Goal: Information Seeking & Learning: Learn about a topic

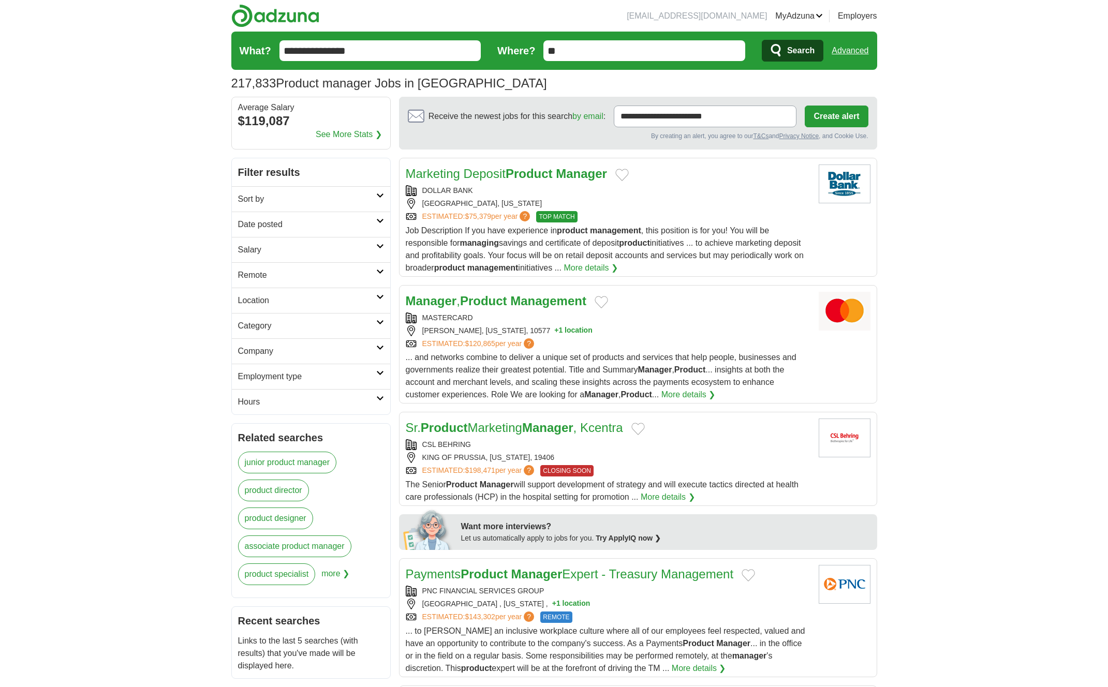
click at [587, 51] on input "**" at bounding box center [644, 50] width 202 height 21
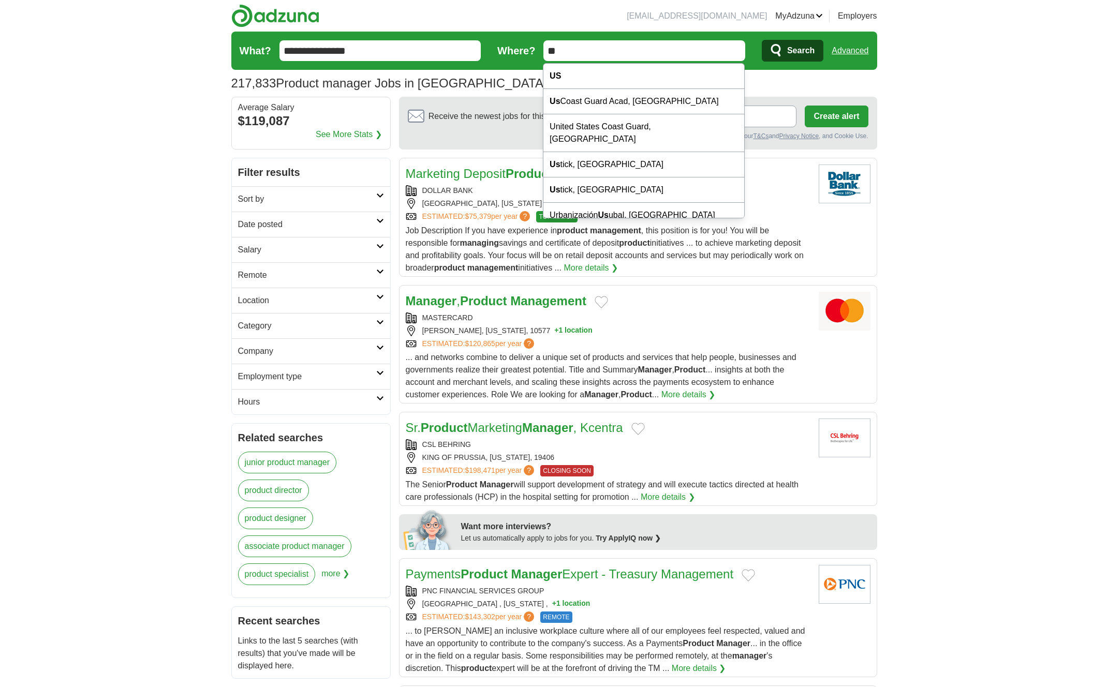
click at [587, 51] on input "**" at bounding box center [644, 50] width 202 height 21
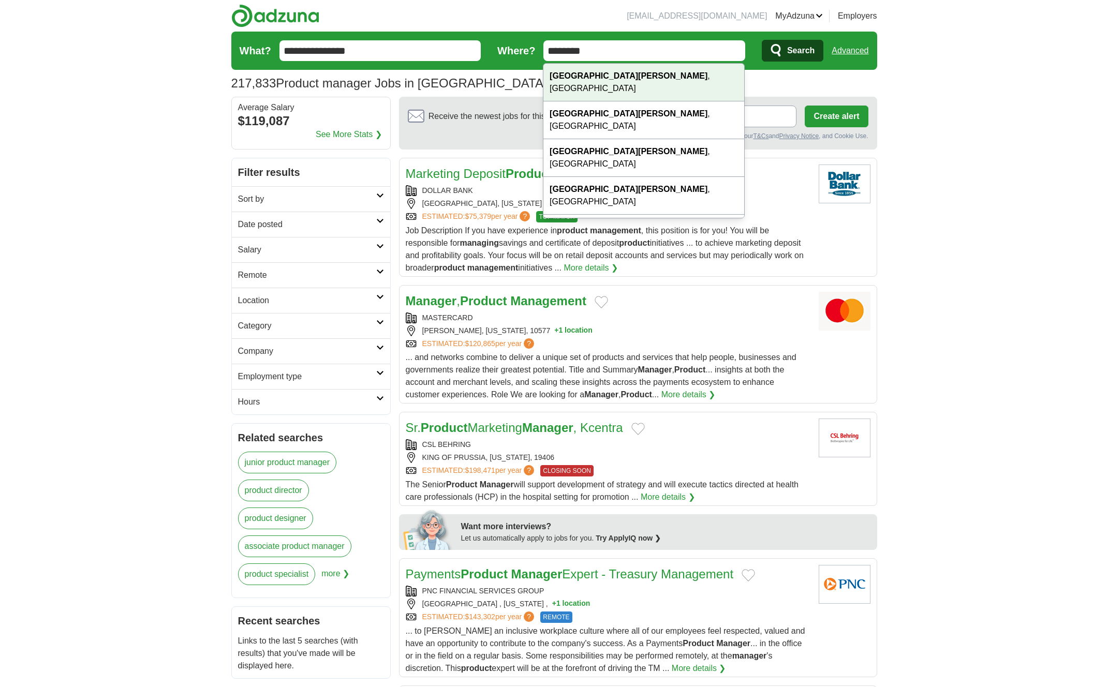
click at [600, 76] on div "San Jose , CA" at bounding box center [643, 83] width 201 height 38
type input "**********"
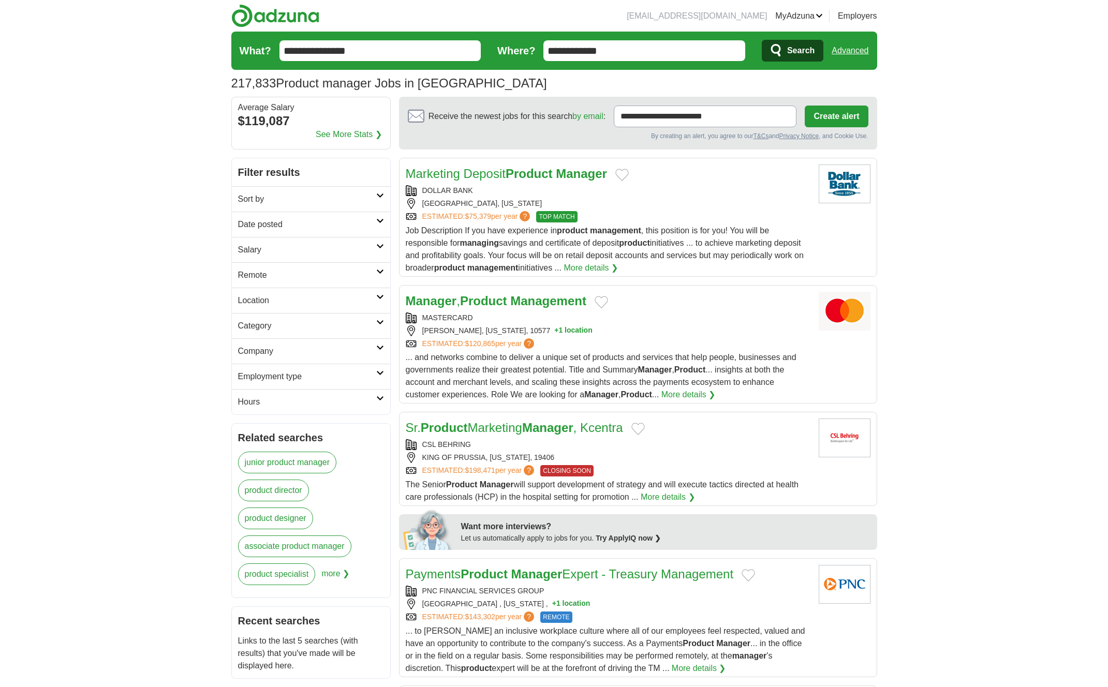
click at [764, 54] on button "Search" at bounding box center [793, 51] width 62 height 22
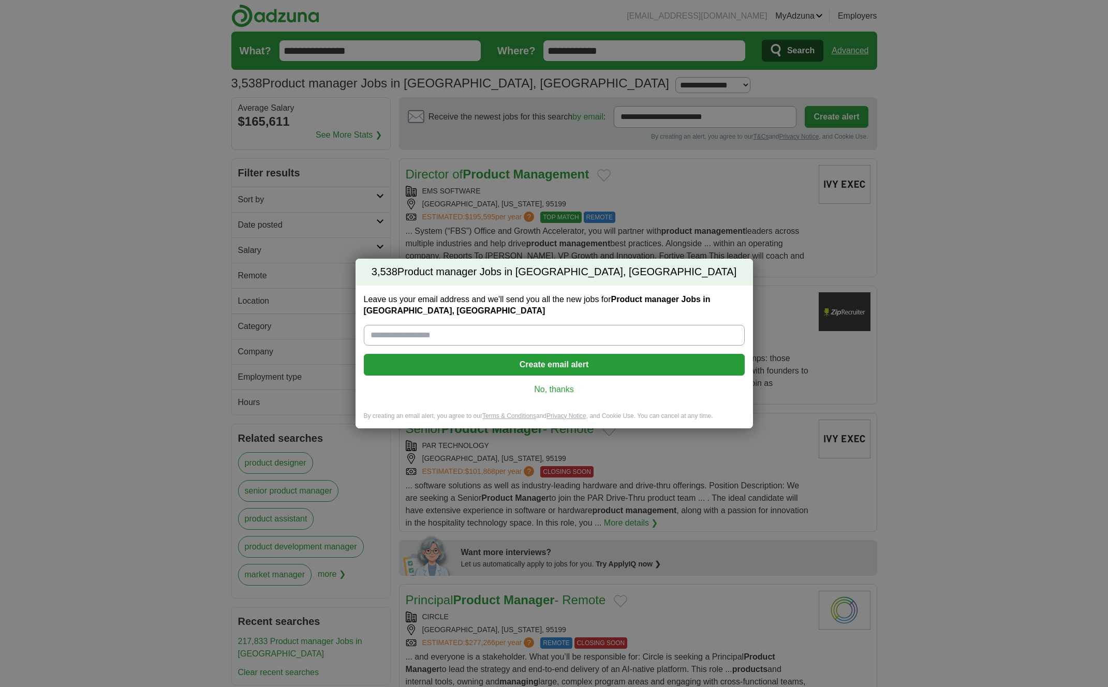
click at [558, 386] on link "No, thanks" at bounding box center [554, 389] width 364 height 11
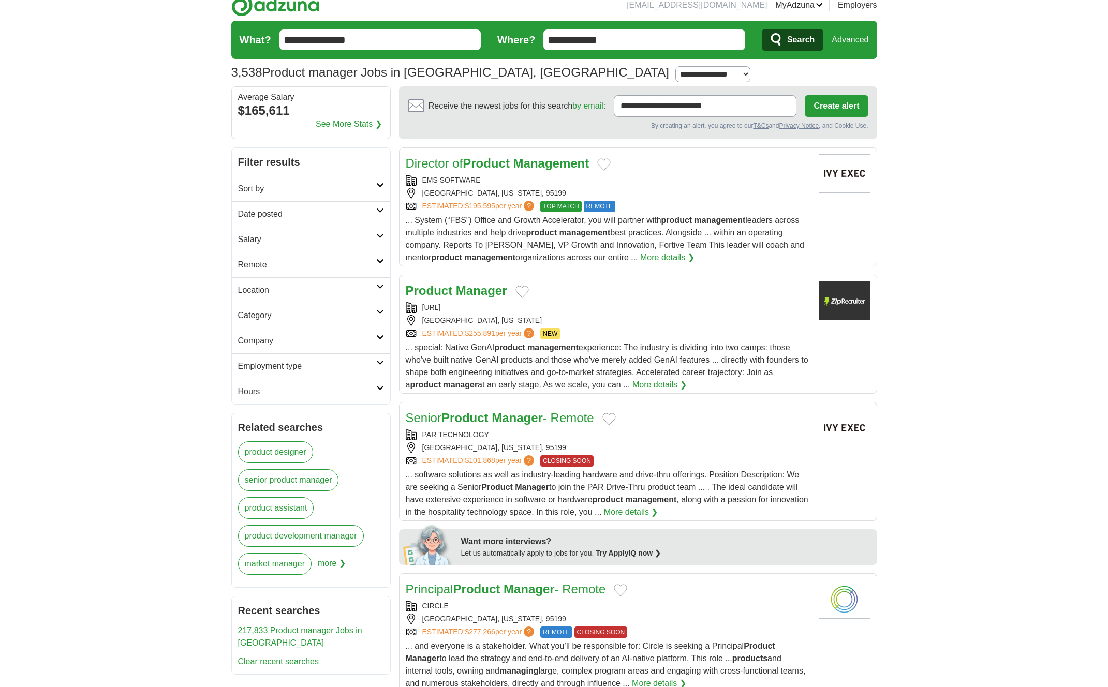
scroll to position [13, 0]
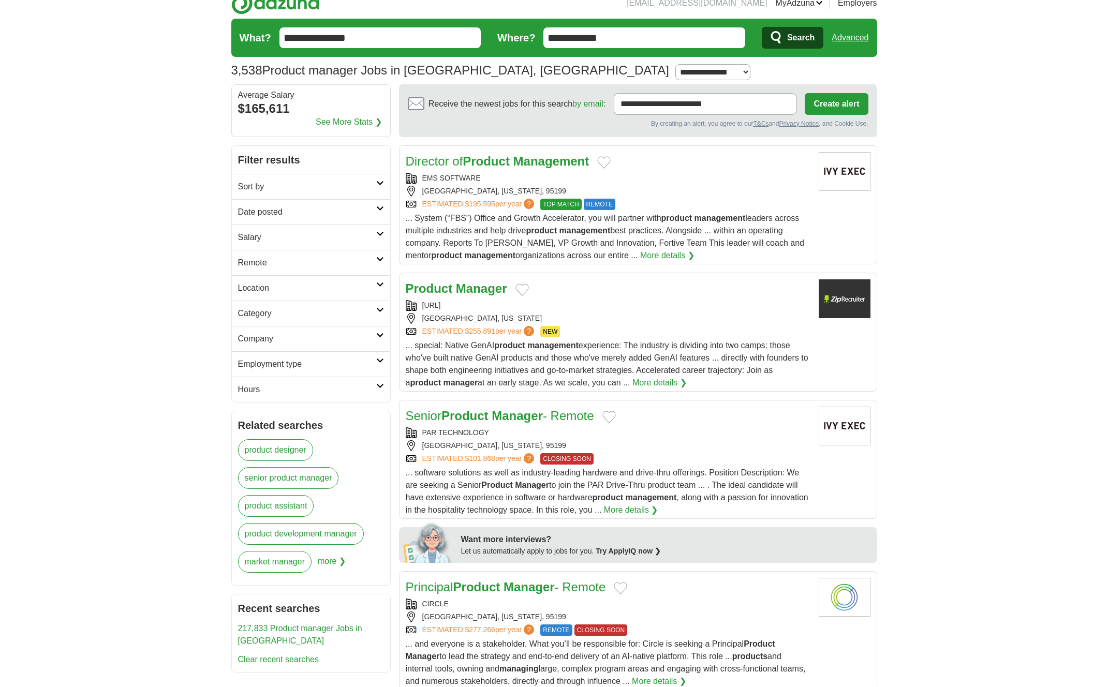
click at [353, 214] on h2 "Date posted" at bounding box center [307, 212] width 138 height 12
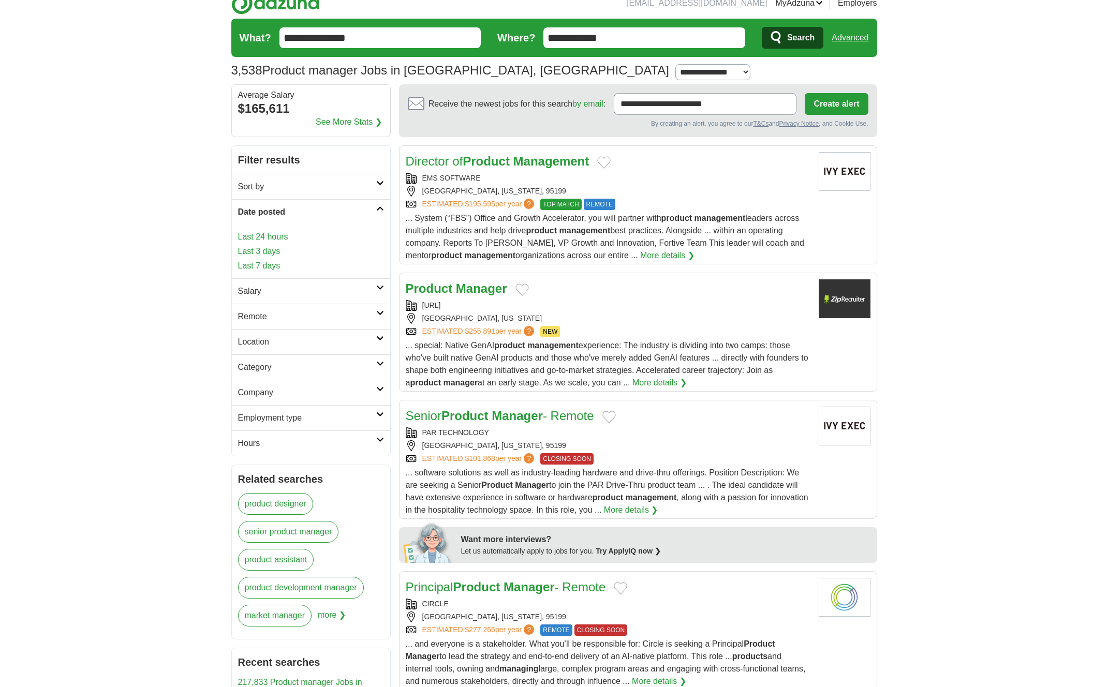
click at [312, 296] on h2 "Salary" at bounding box center [307, 291] width 138 height 12
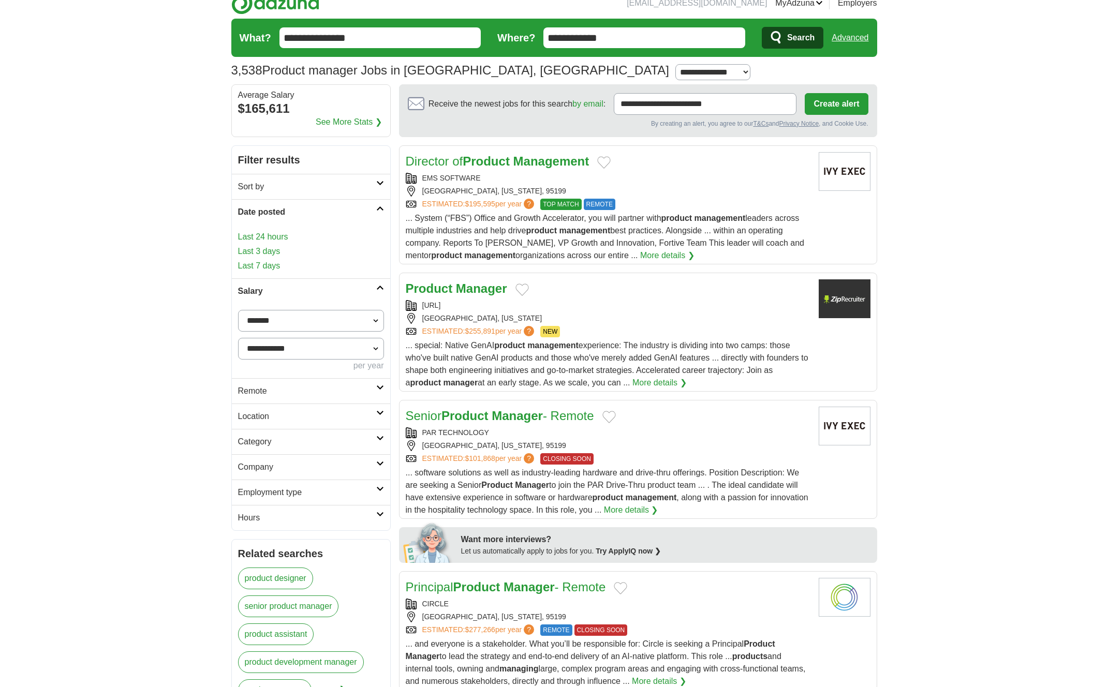
click at [324, 391] on h2 "Remote" at bounding box center [307, 391] width 138 height 12
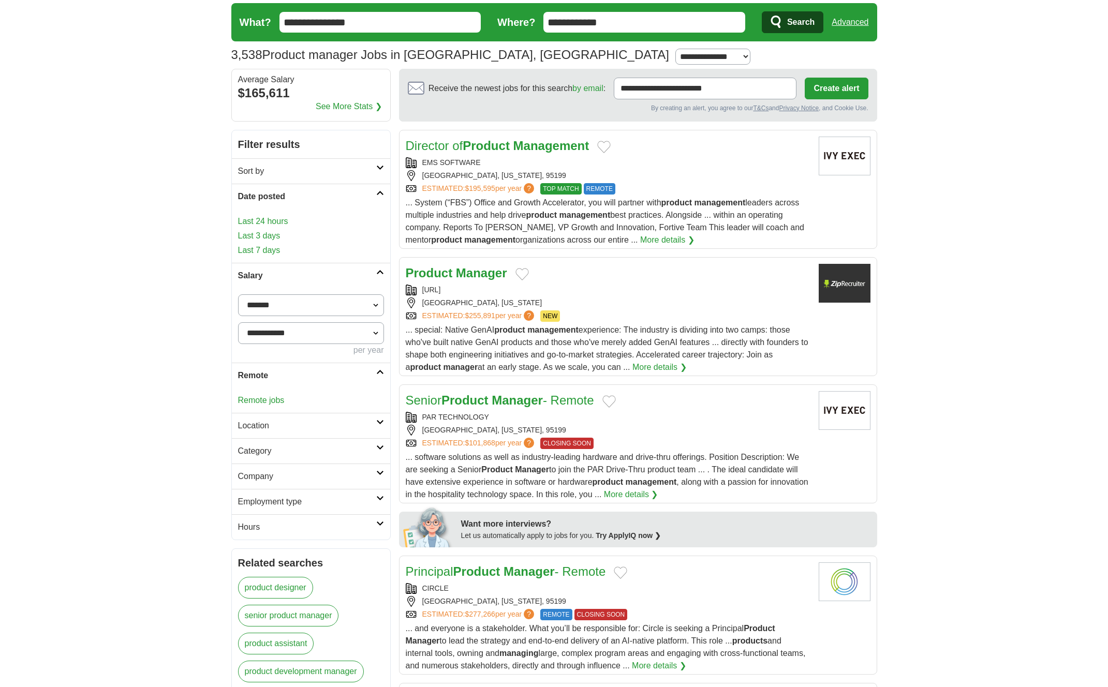
scroll to position [42, 0]
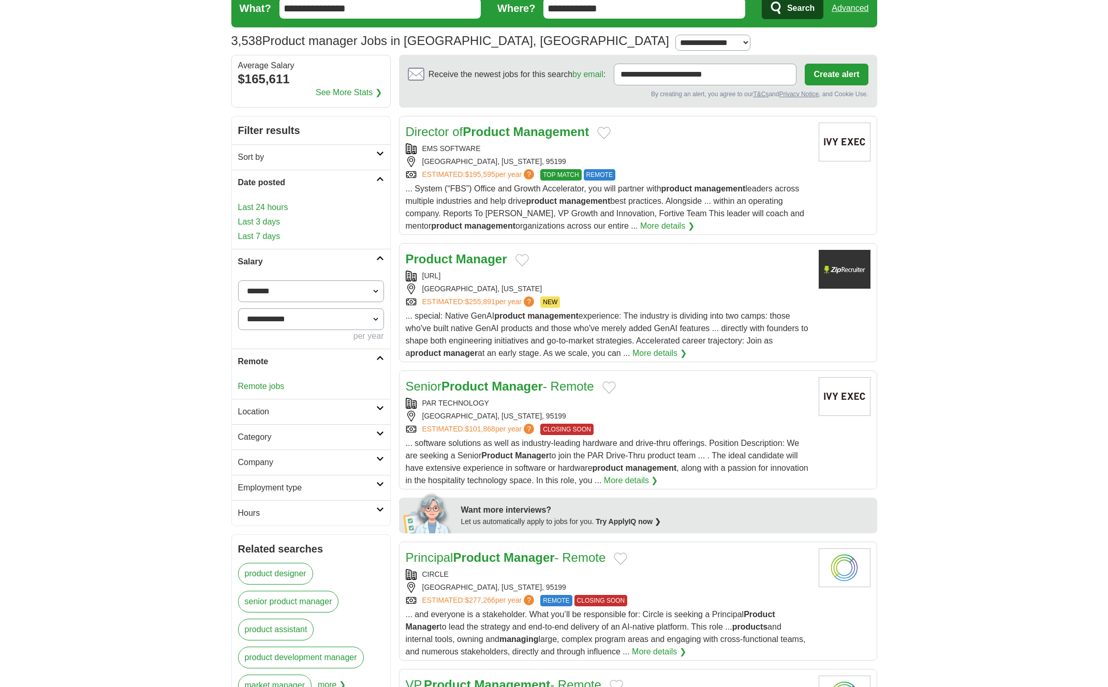
click at [322, 415] on h2 "Location" at bounding box center [307, 412] width 138 height 12
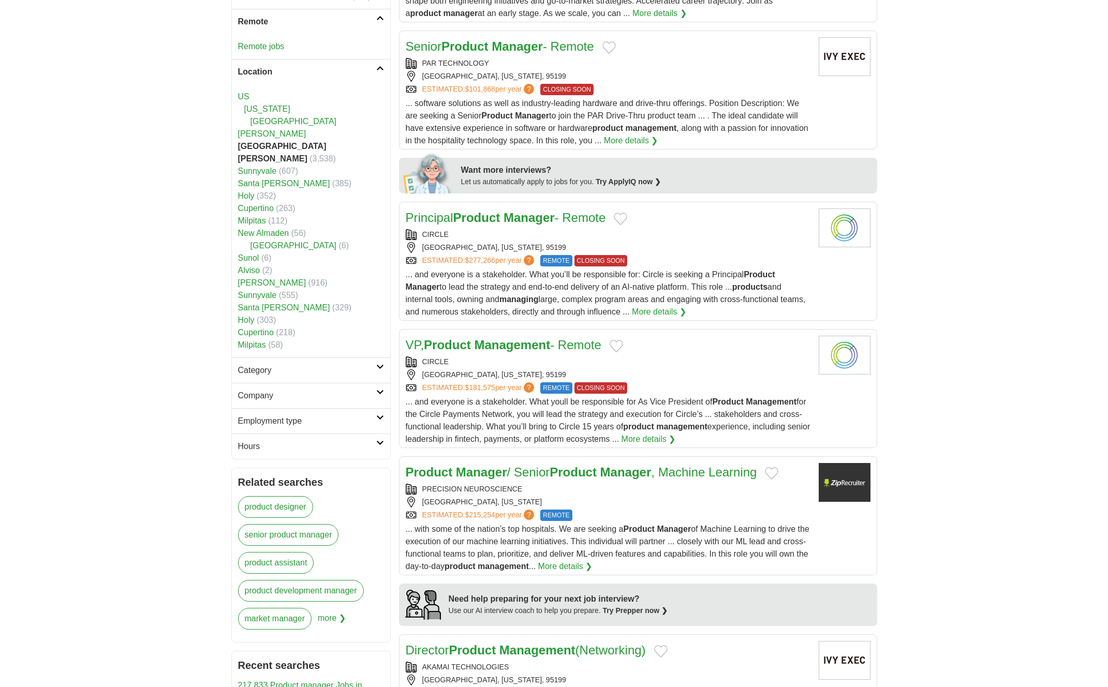
scroll to position [405, 0]
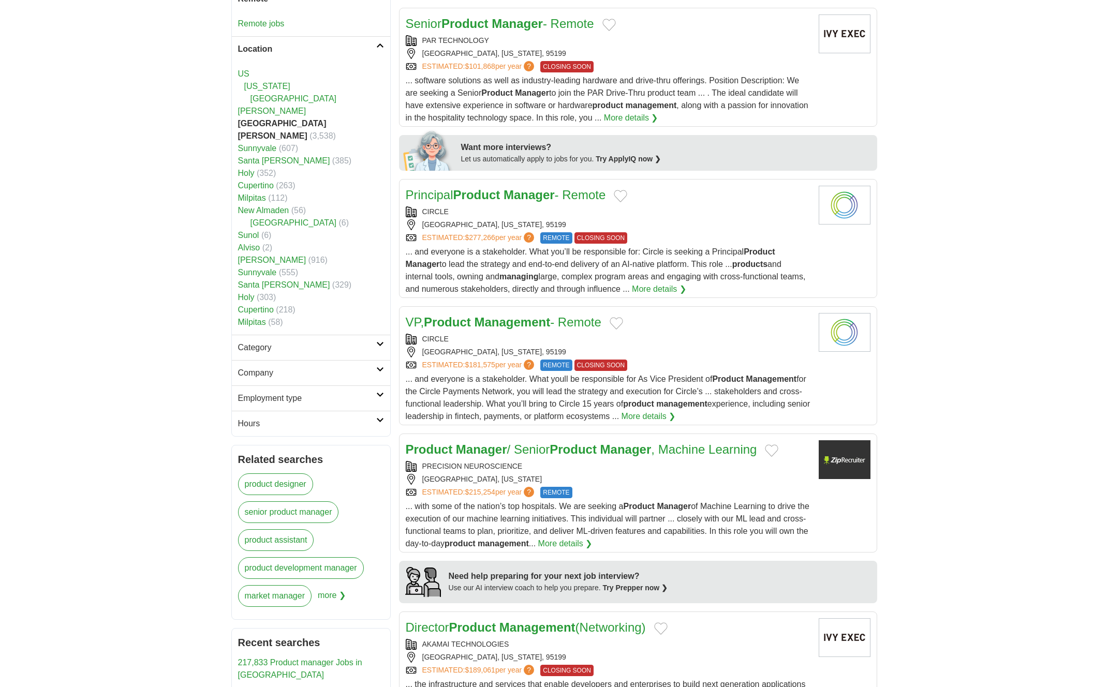
click at [268, 335] on link "Category" at bounding box center [311, 347] width 158 height 25
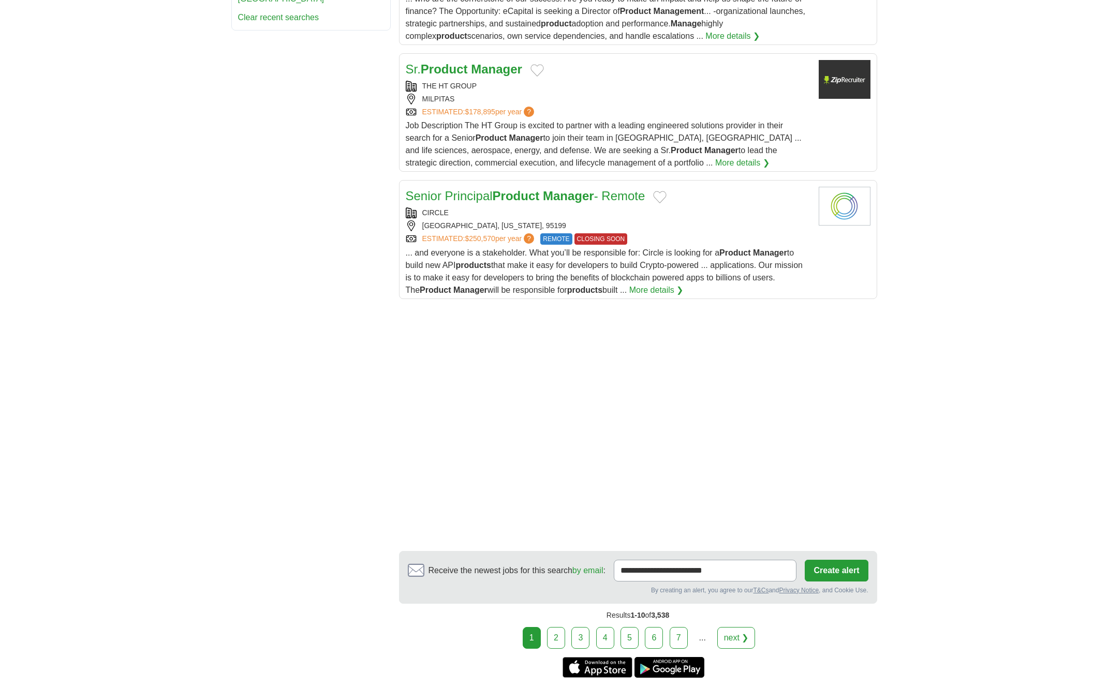
scroll to position [1221, 0]
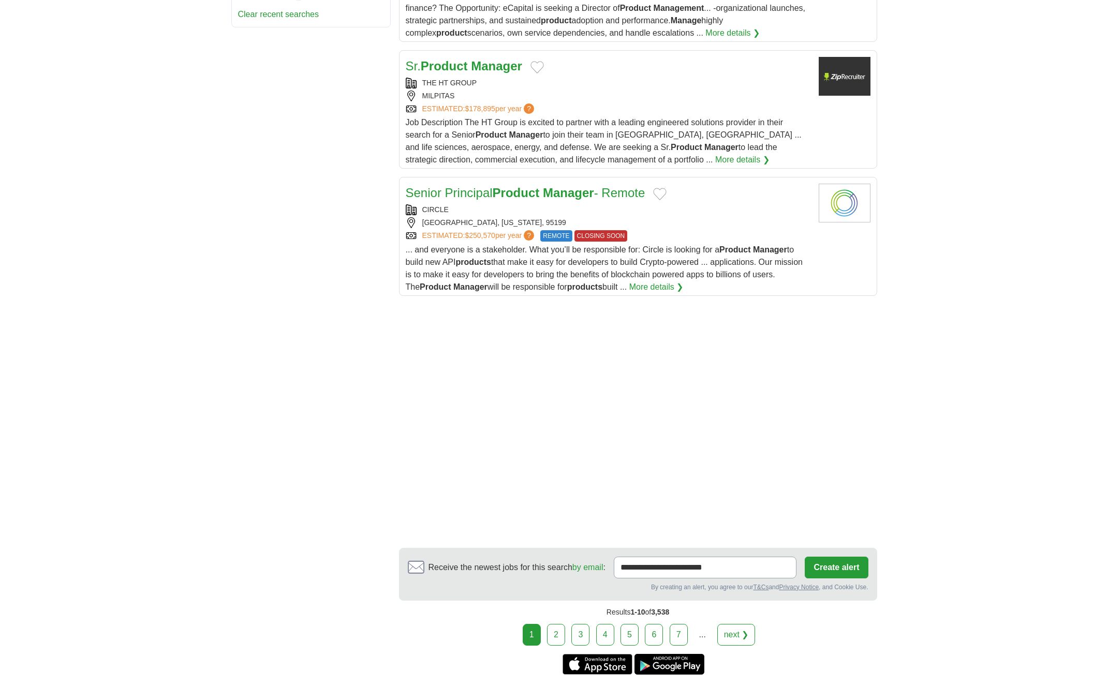
click at [556, 631] on link "2" at bounding box center [556, 635] width 18 height 22
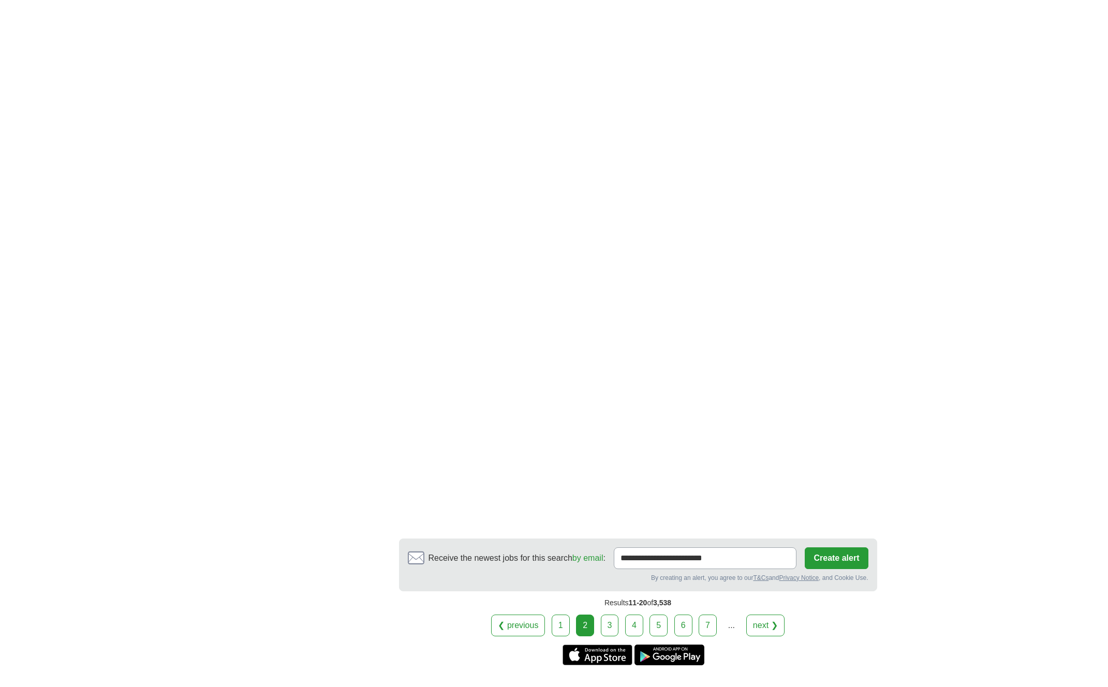
scroll to position [1601, 0]
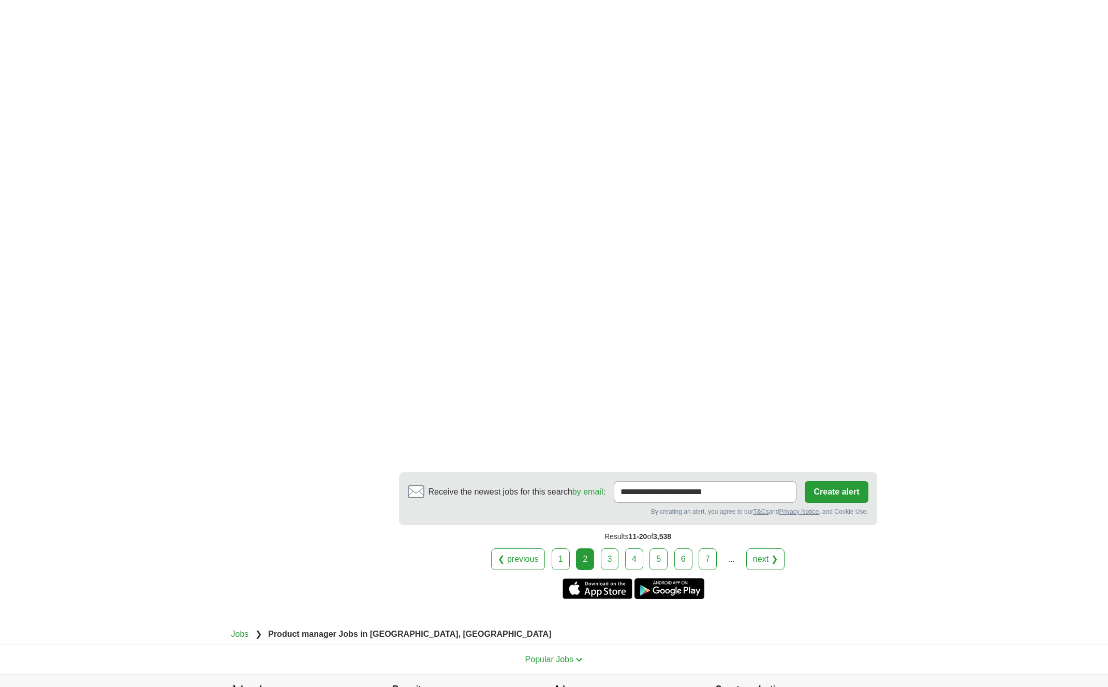
click at [614, 561] on link "3" at bounding box center [610, 559] width 18 height 22
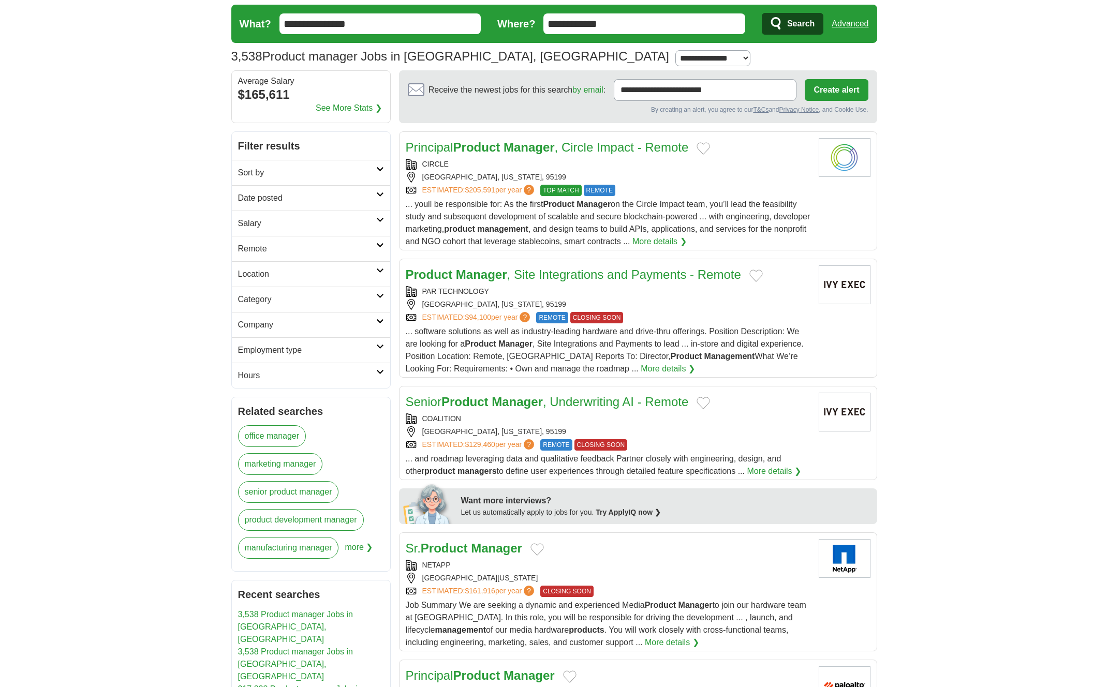
scroll to position [27, 0]
click at [382, 325] on link "Company" at bounding box center [311, 323] width 158 height 25
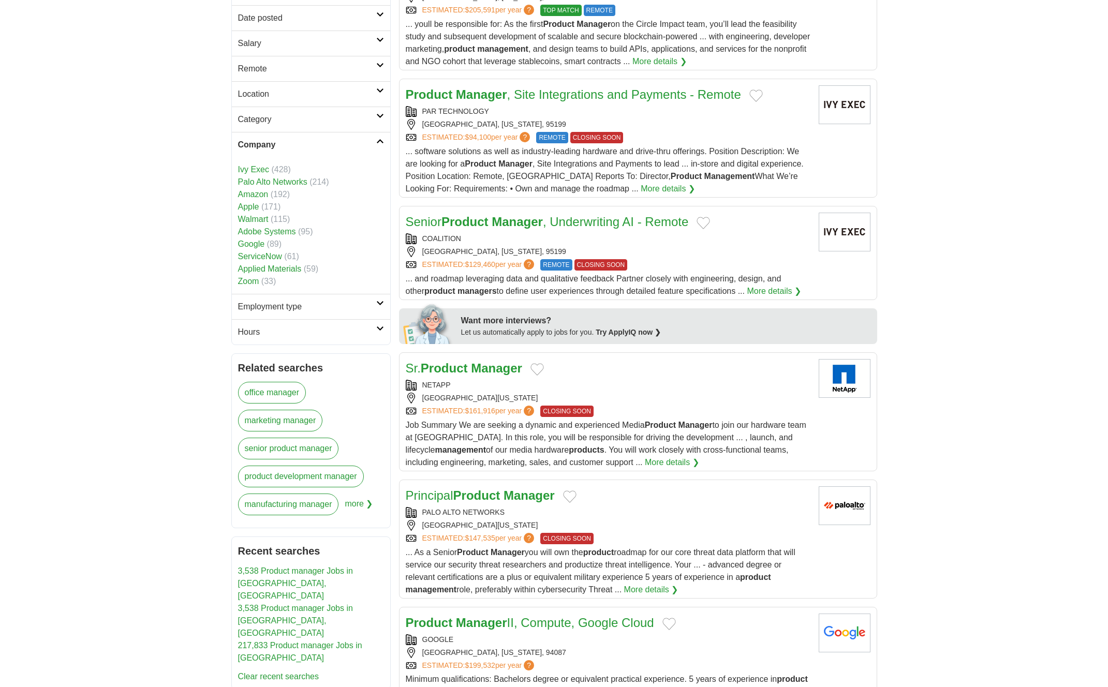
scroll to position [0, 0]
